Goal: Task Accomplishment & Management: Complete application form

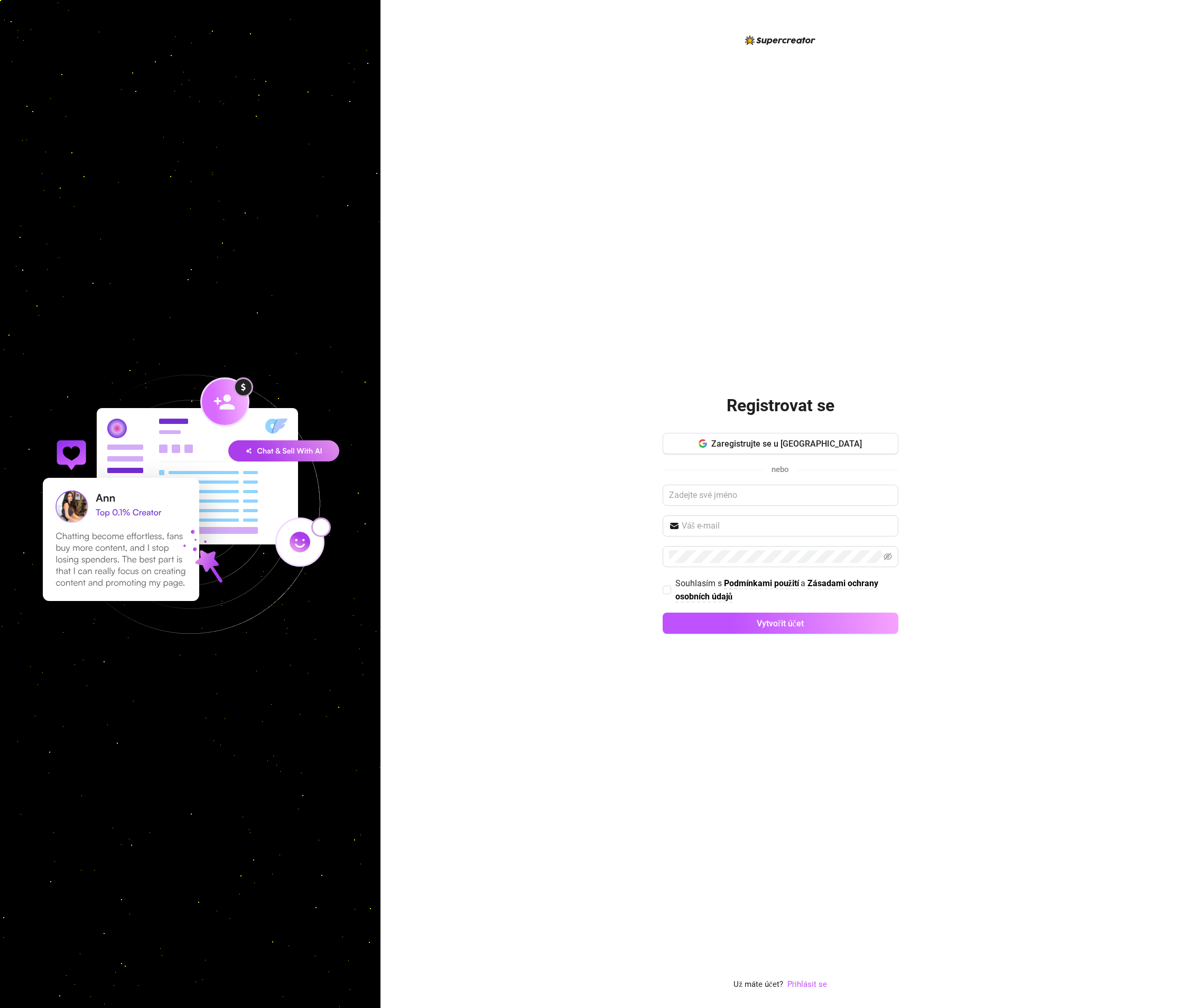
click at [756, 510] on div "Zaregistrujte se u Googlu nebo Souhlasím s Podmínkami použití a Zásadami ochran…" at bounding box center [780, 538] width 236 height 210
click at [757, 491] on input "text" at bounding box center [780, 495] width 236 height 21
click at [783, 445] on font "Zaregistrujte se u Googlu" at bounding box center [787, 443] width 151 height 10
